Goal: Task Accomplishment & Management: Manage account settings

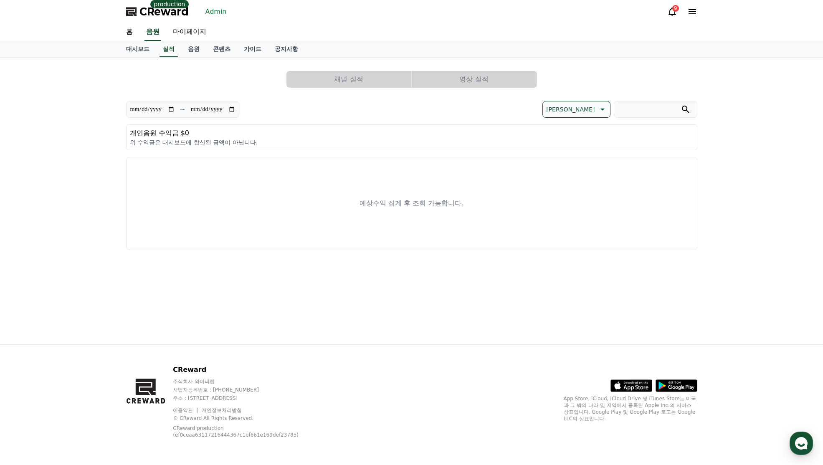
click at [210, 13] on link "Admin" at bounding box center [216, 11] width 28 height 13
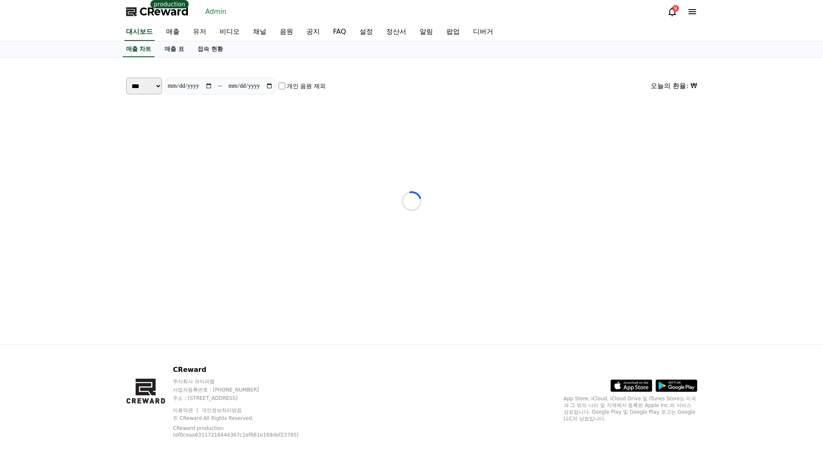
click at [202, 34] on link "유저" at bounding box center [199, 32] width 27 height 18
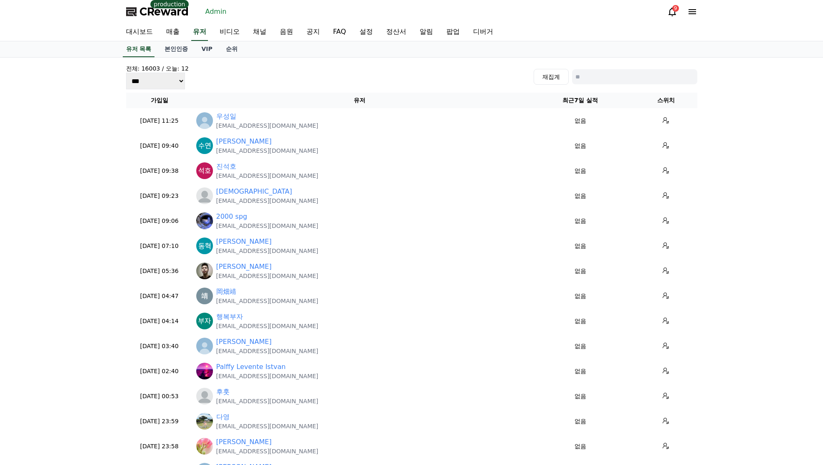
click at [623, 79] on input at bounding box center [634, 76] width 125 height 15
paste input "**********"
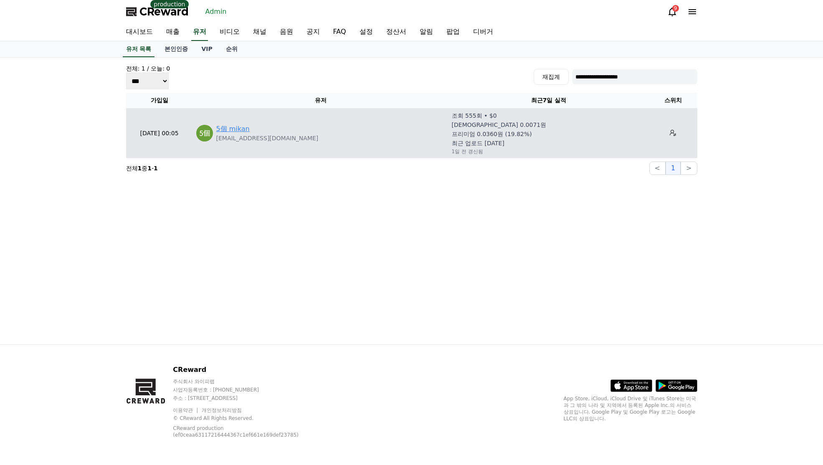
click at [229, 133] on link "5個 mikan" at bounding box center [232, 129] width 33 height 10
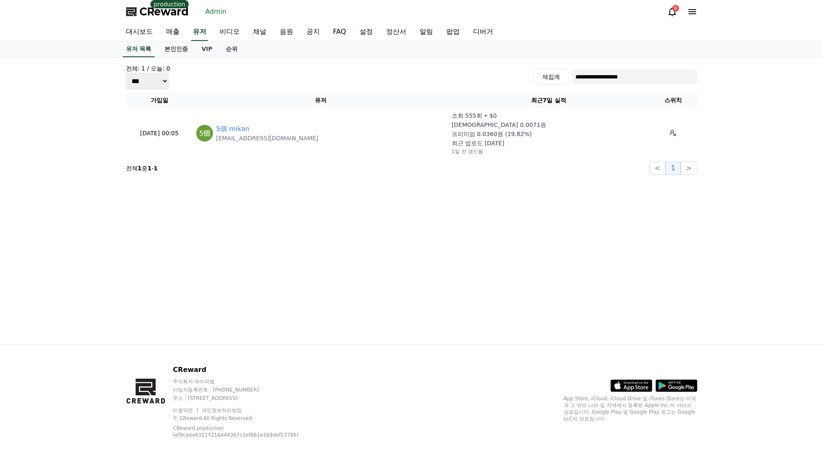
click at [598, 76] on input "**********" at bounding box center [634, 76] width 125 height 15
paste input
type input "**********"
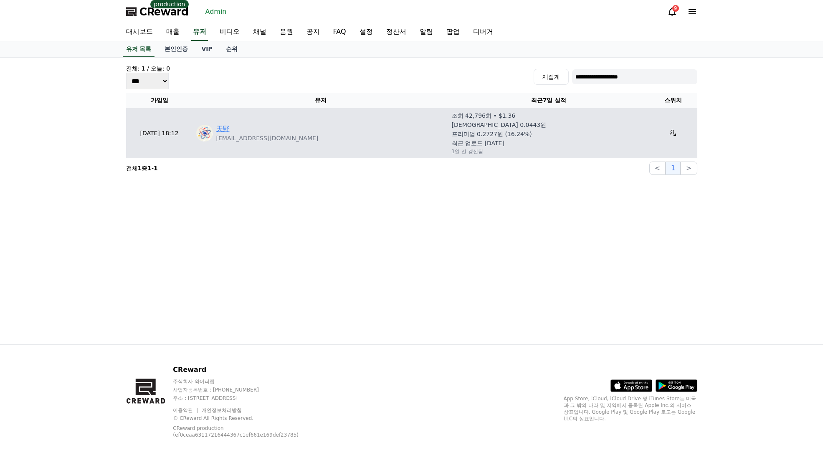
click at [220, 128] on link "天野" at bounding box center [222, 129] width 13 height 10
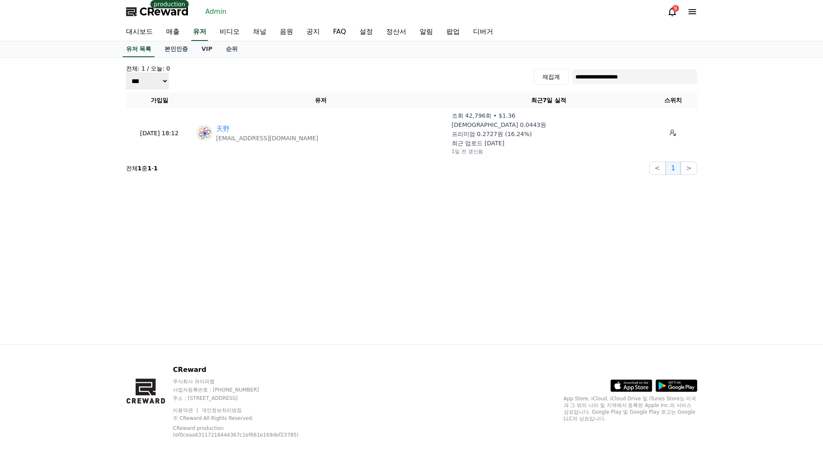
click at [262, 31] on link "채널" at bounding box center [259, 32] width 27 height 18
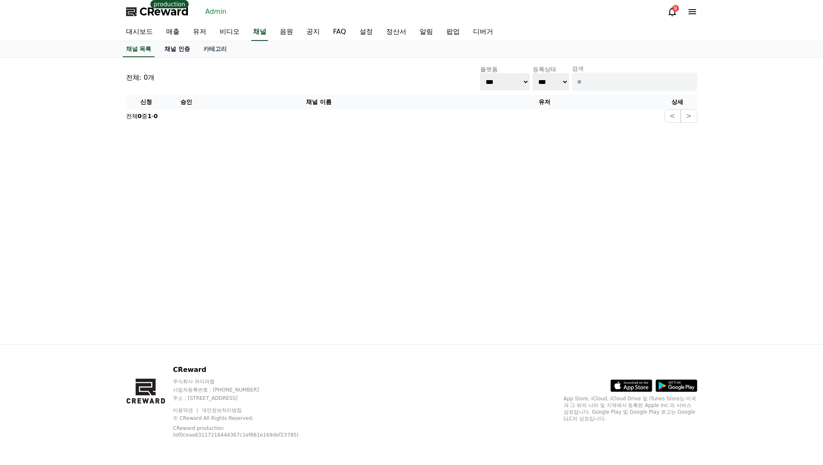
click at [183, 51] on link "채널 인증" at bounding box center [177, 49] width 39 height 16
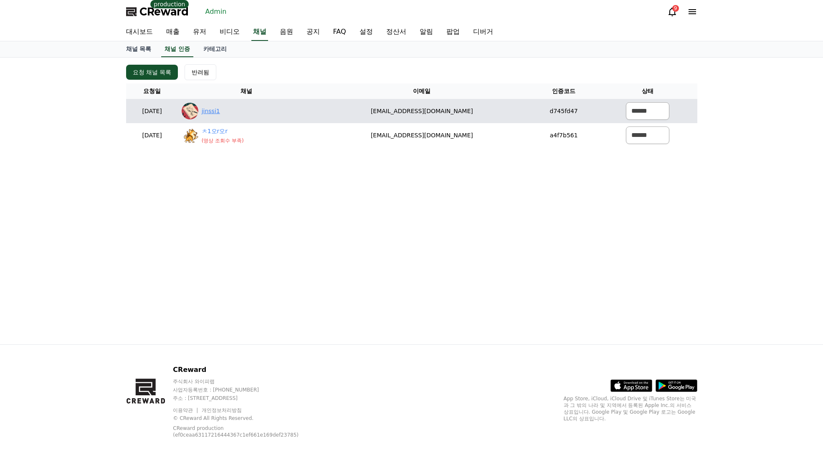
click at [220, 111] on link "jinssi1" at bounding box center [211, 111] width 18 height 9
drag, startPoint x: 502, startPoint y: 113, endPoint x: 387, endPoint y: 114, distance: 115.2
click at [365, 114] on td "[EMAIL_ADDRESS][DOMAIN_NAME]" at bounding box center [421, 111] width 215 height 24
copy td "[EMAIL_ADDRESS][DOMAIN_NAME]"
click at [652, 111] on select "****** *** ***" at bounding box center [647, 111] width 43 height 18
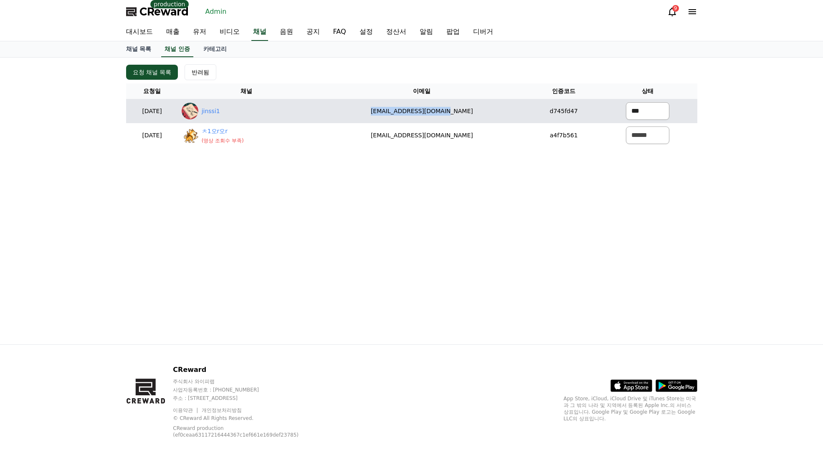
click at [626, 102] on select "****** *** ***" at bounding box center [647, 111] width 43 height 18
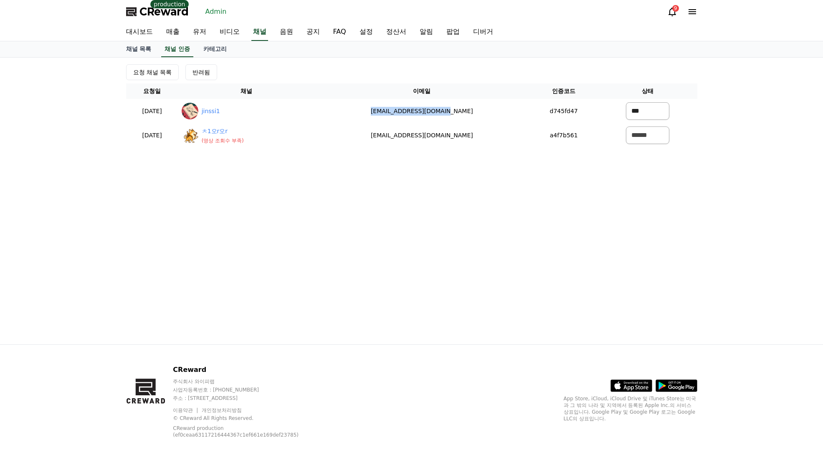
select select "*******"
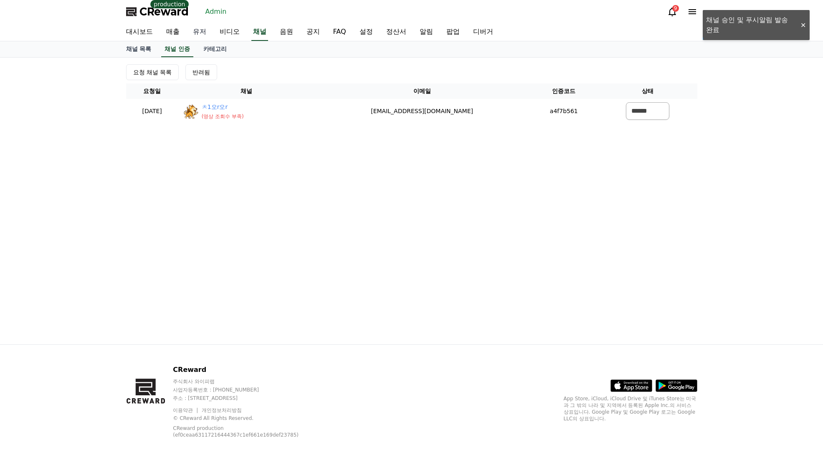
click at [206, 29] on link "유저" at bounding box center [199, 32] width 27 height 18
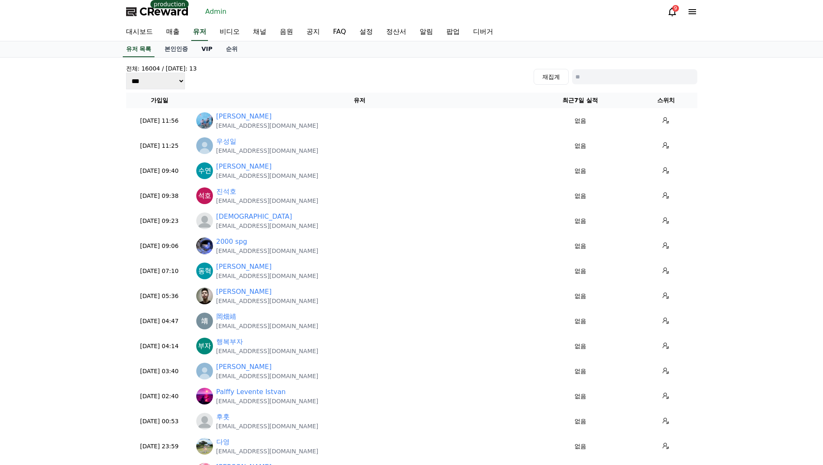
click at [211, 50] on link "VIP" at bounding box center [207, 49] width 24 height 16
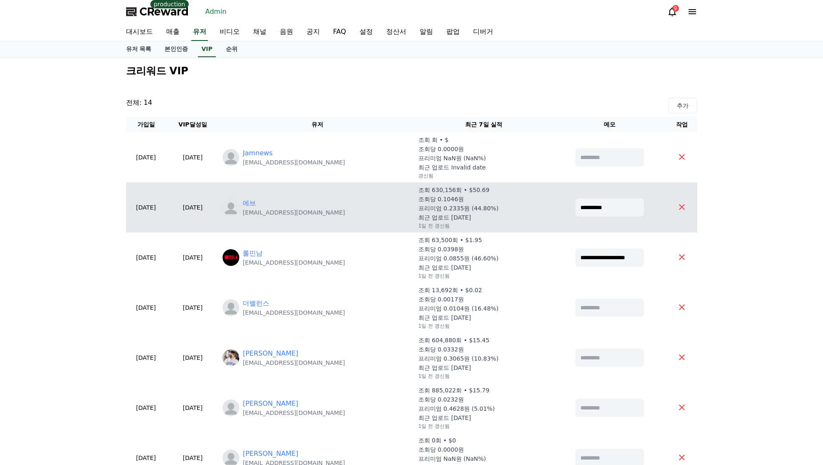
click at [276, 198] on td "에브 eb087594@naver.com" at bounding box center [316, 207] width 195 height 50
click at [256, 201] on link "에브" at bounding box center [249, 203] width 13 height 10
click at [256, 204] on link "에브" at bounding box center [249, 203] width 13 height 10
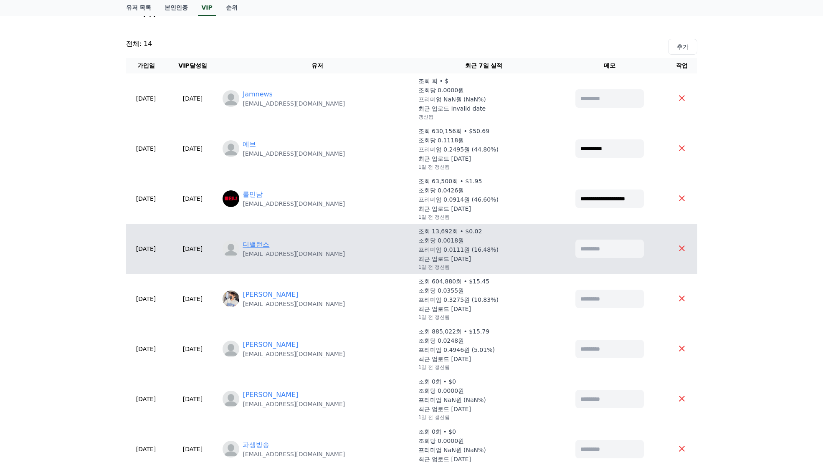
scroll to position [167, 0]
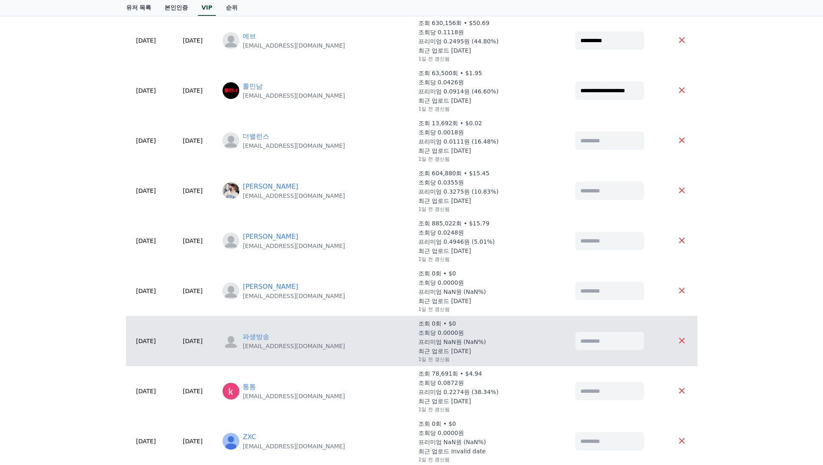
click at [269, 329] on td "파생방송 biasedbroadcasting@gmail.com" at bounding box center [316, 341] width 195 height 50
click at [269, 337] on link "파생방송" at bounding box center [256, 337] width 27 height 10
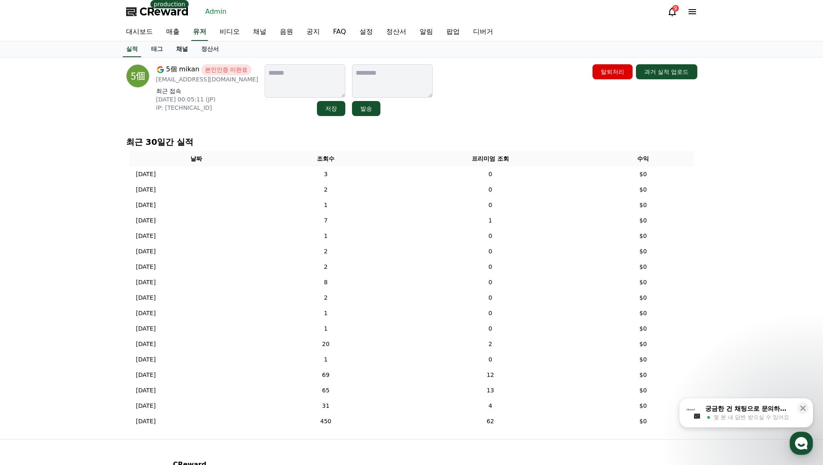
click at [185, 50] on link "채널" at bounding box center [182, 49] width 25 height 16
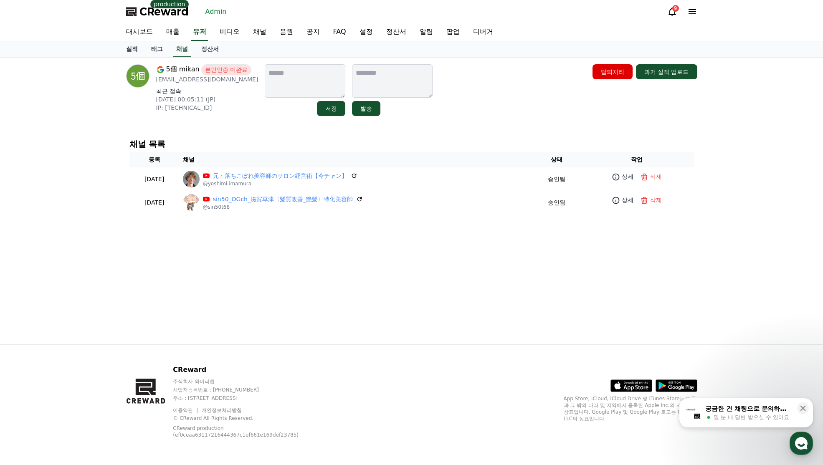
click at [132, 51] on link "실적" at bounding box center [131, 49] width 25 height 16
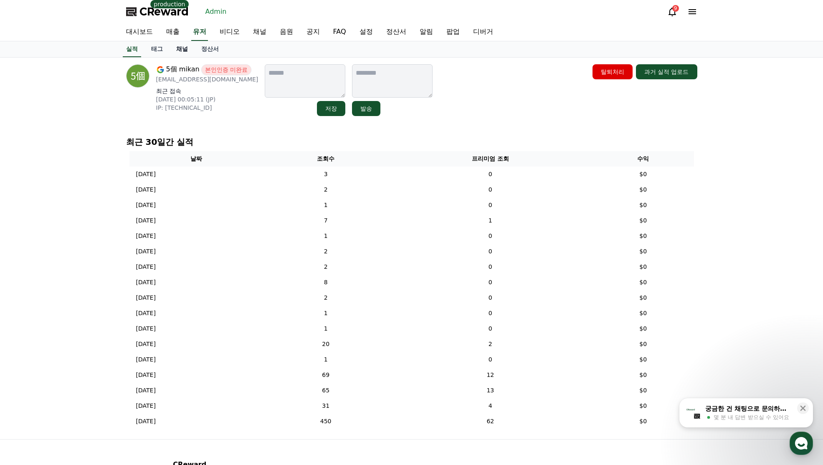
click at [183, 47] on link "채널" at bounding box center [182, 49] width 25 height 16
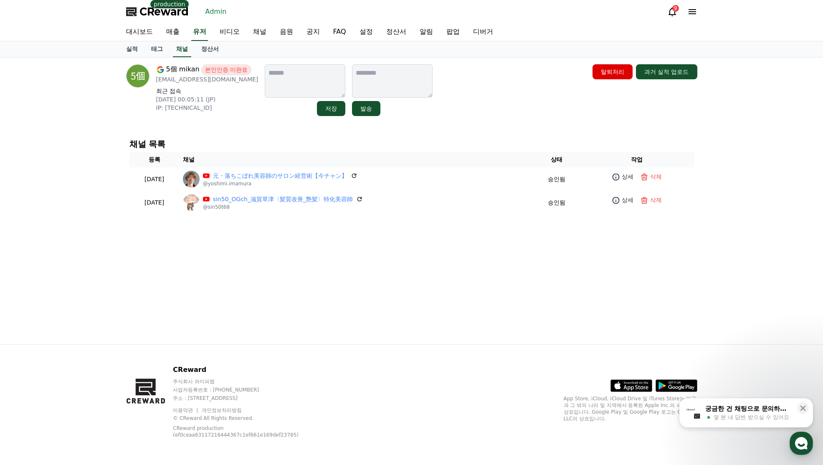
click at [435, 130] on div "5個 mikan 본인인증 미완료 gemikan154@gmail.com 최근 접속 2025-07-21 00:05:11 (JP) IP: 133.3…" at bounding box center [411, 201] width 585 height 287
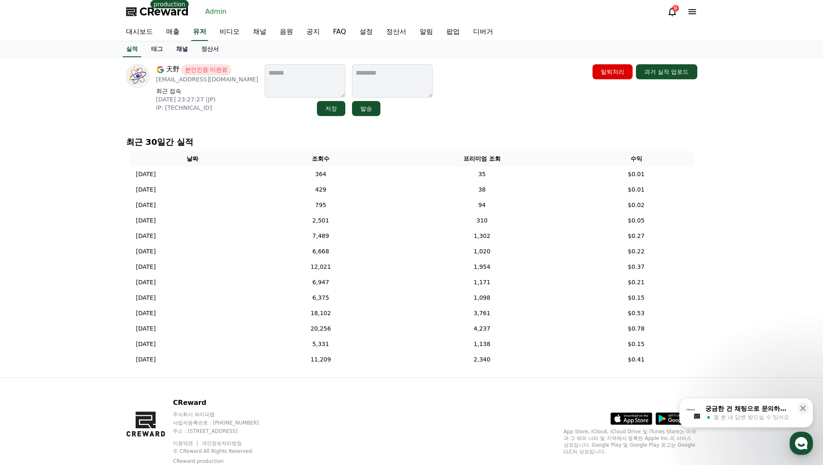
click at [177, 53] on link "채널" at bounding box center [182, 49] width 25 height 16
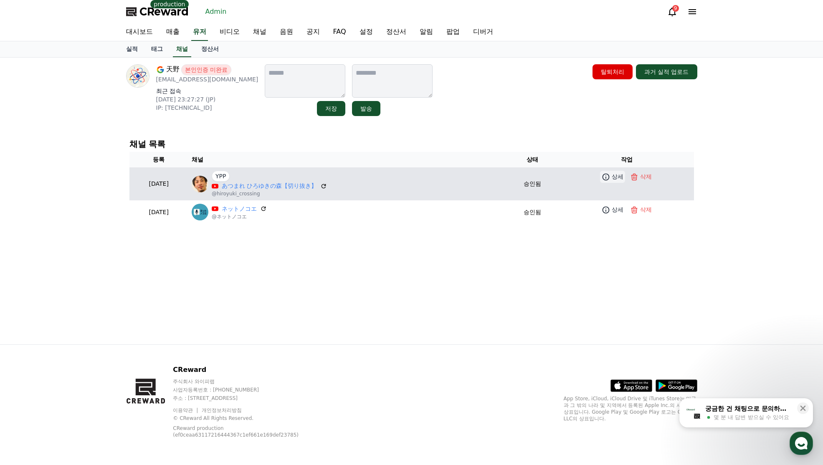
click at [618, 179] on p "상세" at bounding box center [618, 176] width 12 height 9
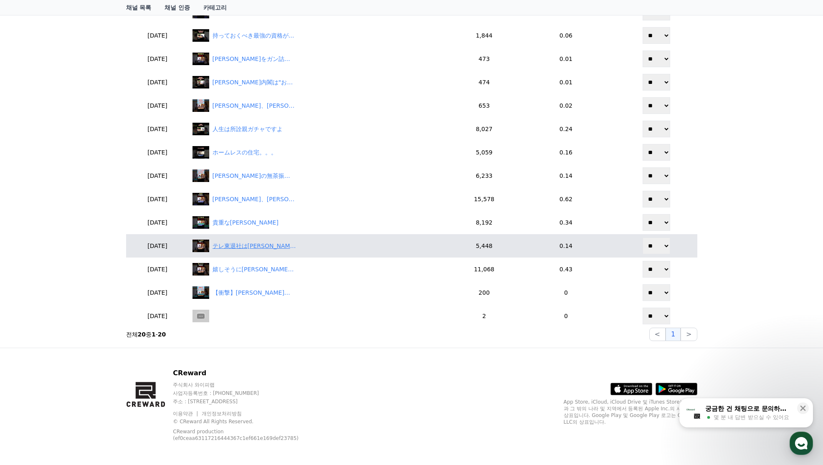
scroll to position [397, 0]
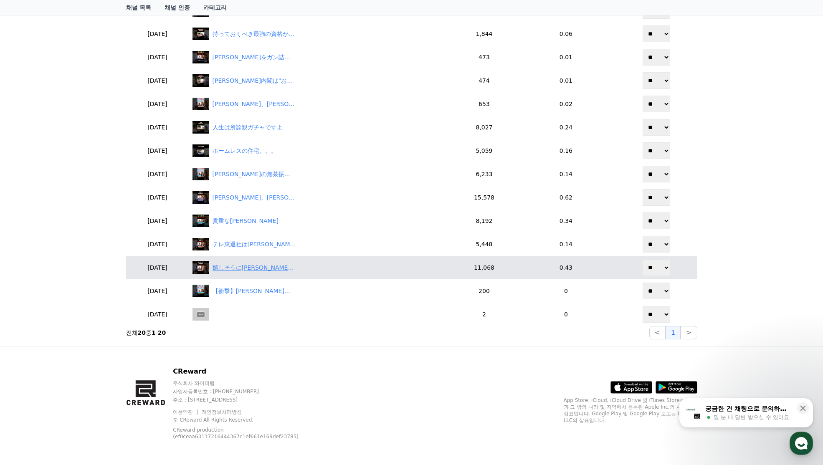
click at [262, 264] on div "嬉しそうに森香澄をいじめる" at bounding box center [255, 267] width 84 height 9
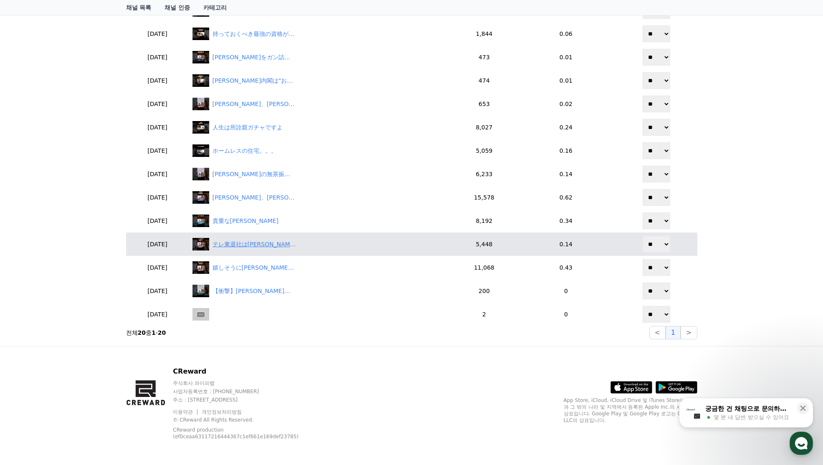
click at [278, 246] on div "テレ東退社は高橋Pと示し合わせた？" at bounding box center [255, 244] width 84 height 9
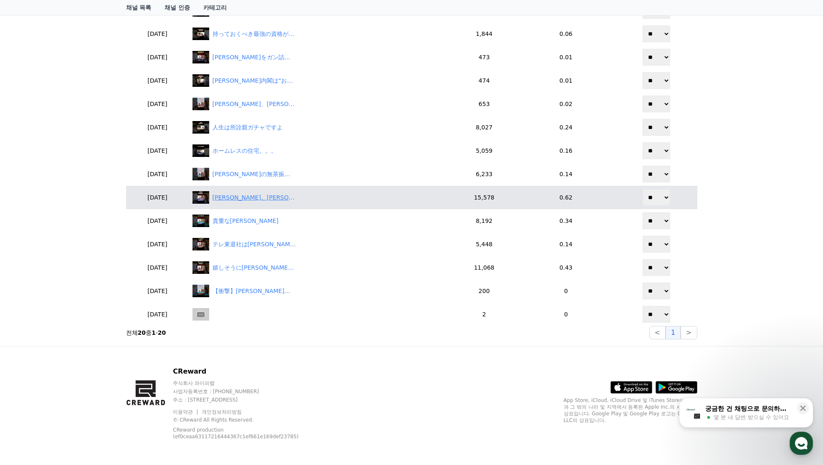
click at [291, 196] on div "森香澄、芦田愛菜とそっくりw" at bounding box center [255, 197] width 84 height 9
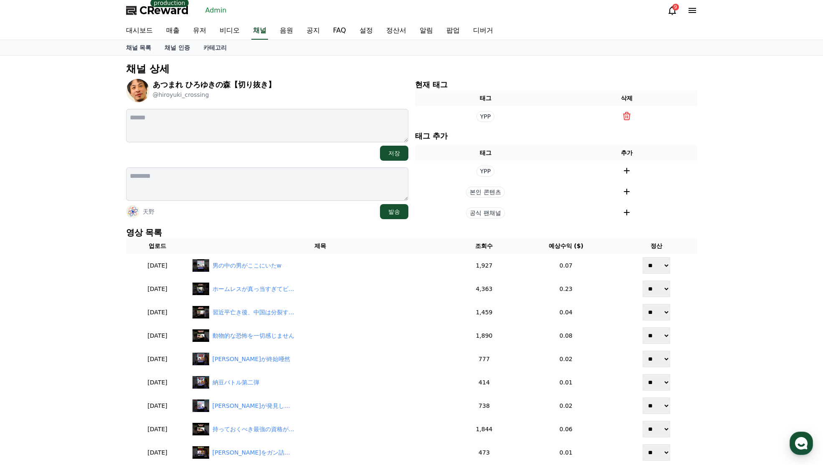
scroll to position [0, 0]
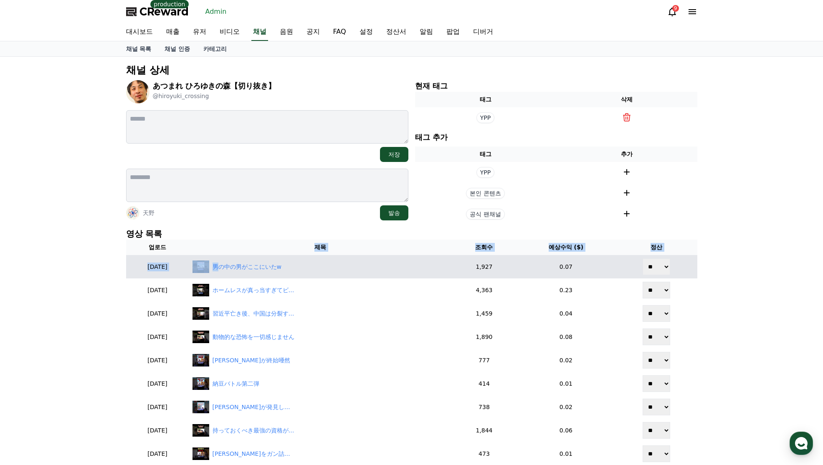
drag, startPoint x: 239, startPoint y: 253, endPoint x: 240, endPoint y: 258, distance: 5.5
click at [240, 258] on td "男の中の男がここにいたw" at bounding box center [320, 266] width 263 height 23
click at [248, 271] on div "男の中の男がここにいたw" at bounding box center [320, 267] width 256 height 13
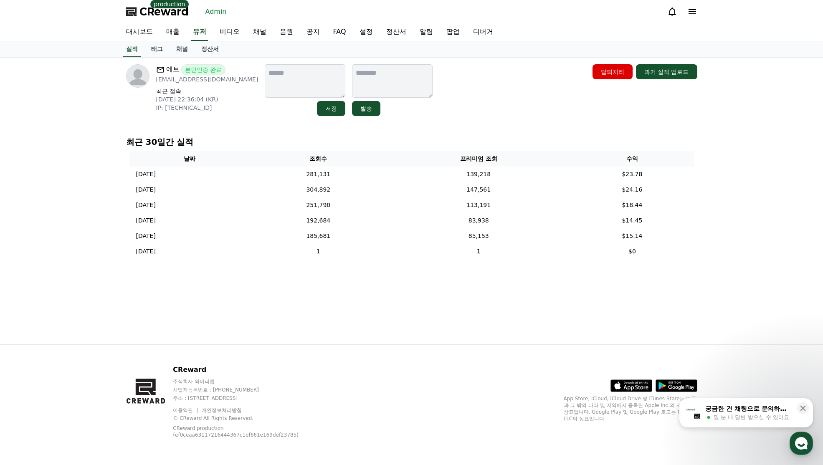
click at [205, 53] on link "정산서" at bounding box center [210, 49] width 31 height 16
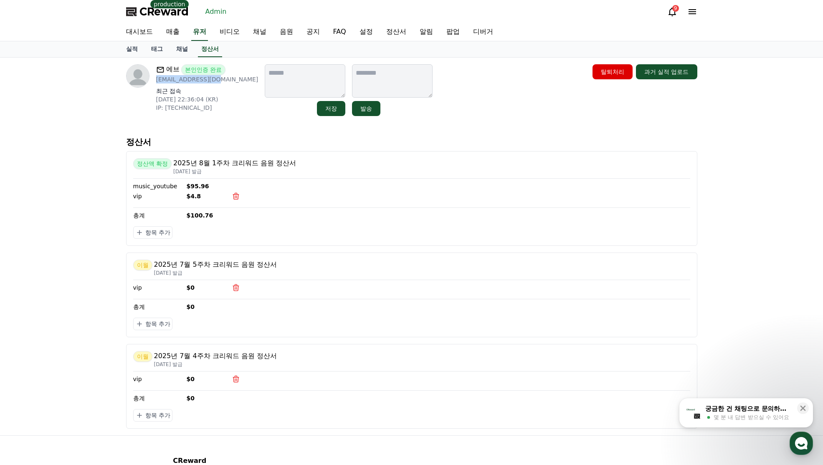
drag, startPoint x: 202, startPoint y: 84, endPoint x: 156, endPoint y: 82, distance: 45.6
click at [156, 82] on p "[EMAIL_ADDRESS][DOMAIN_NAME]" at bounding box center [207, 79] width 102 height 8
copy p "[EMAIL_ADDRESS][DOMAIN_NAME]"
click at [197, 33] on link "유저" at bounding box center [199, 32] width 17 height 18
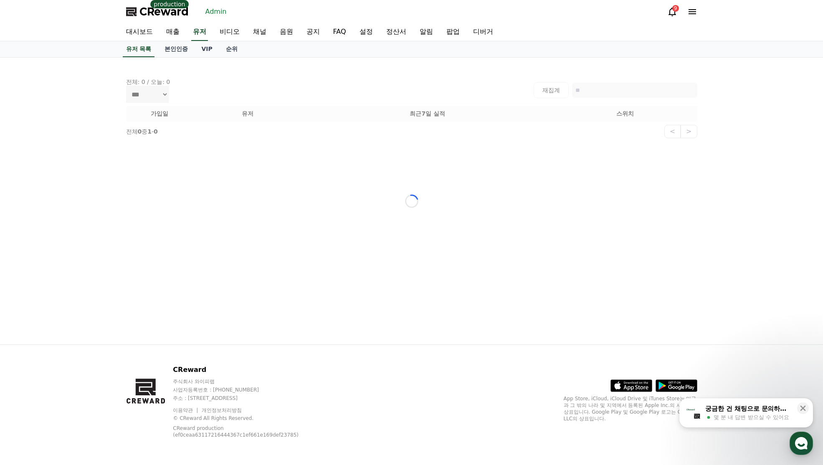
click at [218, 12] on link "Admin" at bounding box center [216, 11] width 28 height 13
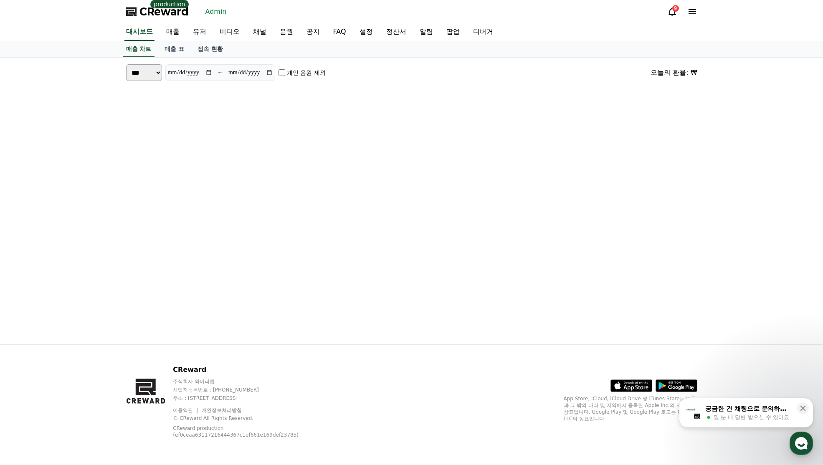
click at [193, 35] on link "유저" at bounding box center [199, 32] width 27 height 18
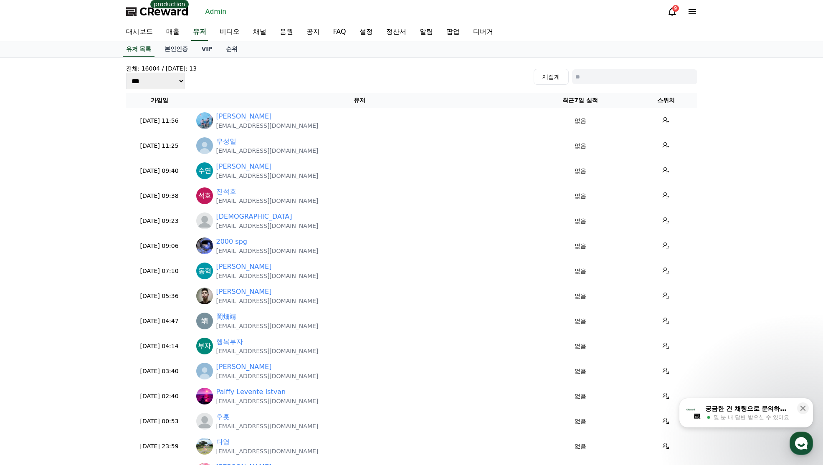
click at [629, 77] on input at bounding box center [634, 76] width 125 height 15
paste input "**********"
type input "**********"
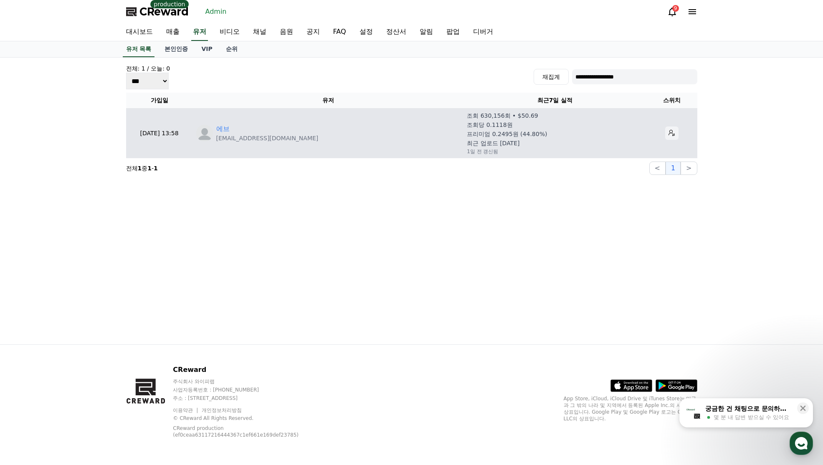
click at [665, 137] on button at bounding box center [671, 133] width 13 height 13
